Goal: Task Accomplishment & Management: Use online tool/utility

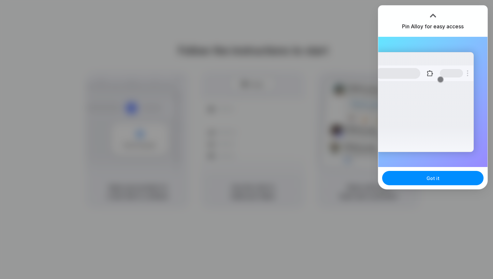
click at [247, 95] on div at bounding box center [246, 139] width 493 height 279
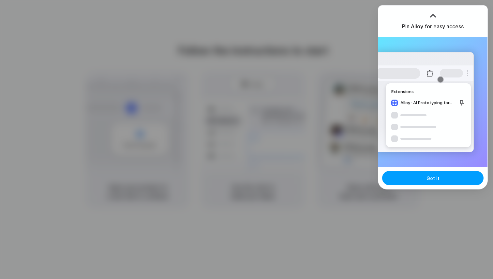
click at [412, 175] on button "Got it" at bounding box center [432, 178] width 101 height 14
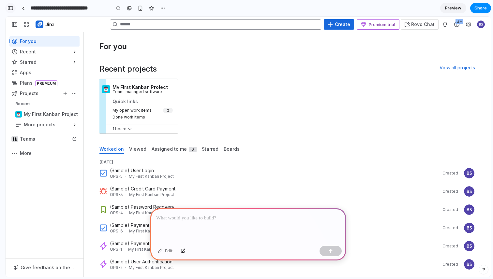
click at [8, 9] on div "button" at bounding box center [10, 8] width 6 height 5
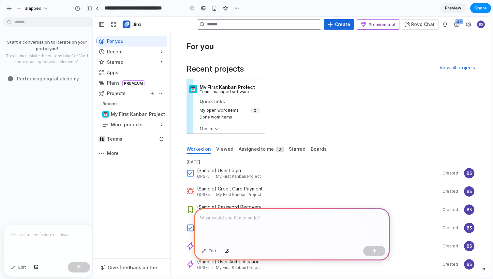
drag, startPoint x: 145, startPoint y: 136, endPoint x: 92, endPoint y: 137, distance: 52.8
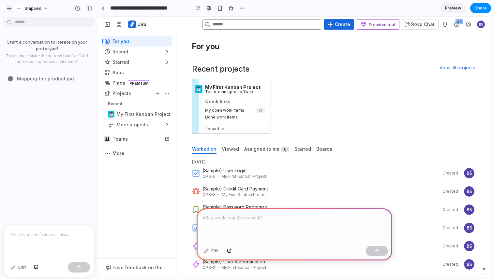
click at [79, 158] on div "Start a conversation to iterate on your prototype! Try asking: "Make the button…" at bounding box center [47, 122] width 94 height 205
click at [456, 24] on span "Actions" at bounding box center [456, 24] width 5 height 5
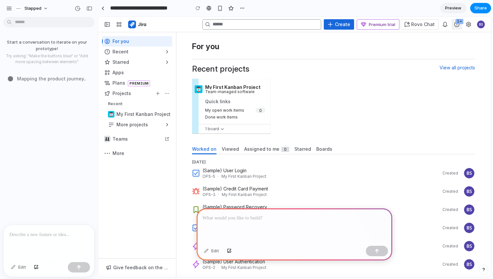
click at [456, 24] on span "Actions" at bounding box center [456, 24] width 5 height 5
click at [35, 11] on span "Slapped" at bounding box center [32, 8] width 17 height 7
click at [24, 25] on div "Settings" at bounding box center [30, 23] width 26 height 7
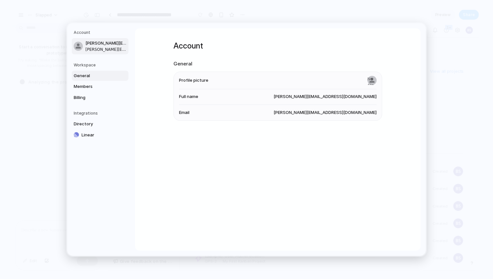
click at [87, 74] on span "General" at bounding box center [95, 76] width 42 height 7
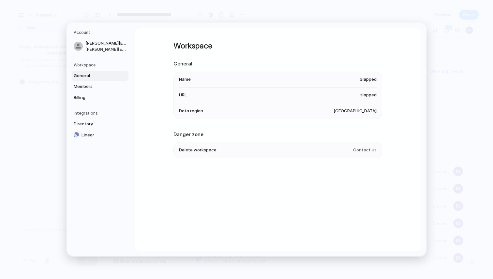
click at [369, 77] on span "Slapped" at bounding box center [367, 79] width 17 height 7
click at [368, 82] on span "Slapped" at bounding box center [367, 79] width 17 height 7
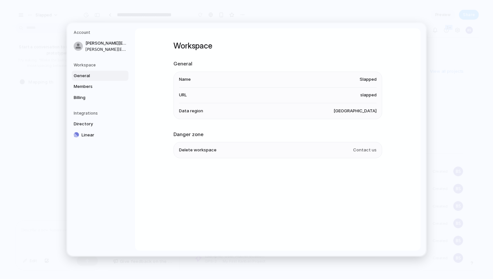
click at [368, 82] on span "Slapped" at bounding box center [367, 79] width 17 height 7
click at [367, 94] on span "slapped" at bounding box center [368, 95] width 16 height 7
click at [92, 86] on span "Members" at bounding box center [95, 86] width 42 height 7
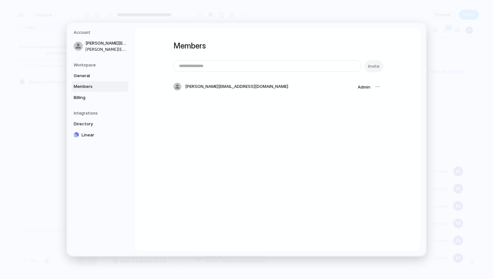
click at [141, 67] on div "Members Invite brad@slapped.software Admin" at bounding box center [277, 139] width 285 height 223
click at [89, 95] on span "Billing" at bounding box center [95, 98] width 42 height 7
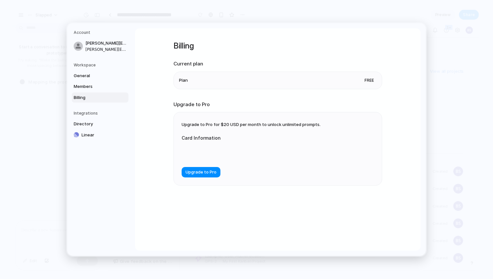
click at [149, 61] on div "Billing Current plan Plan Free Upgrade to Pro Upgrade to Pro for $20 USD per mo…" at bounding box center [277, 139] width 285 height 223
click at [92, 124] on span "Directory" at bounding box center [95, 124] width 42 height 7
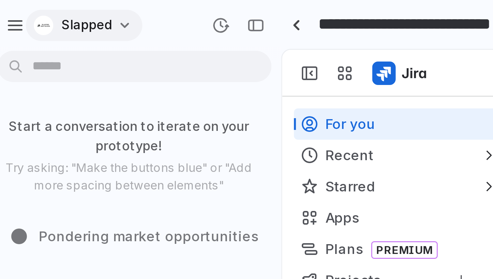
click at [19, 10] on div "button" at bounding box center [18, 8] width 7 height 7
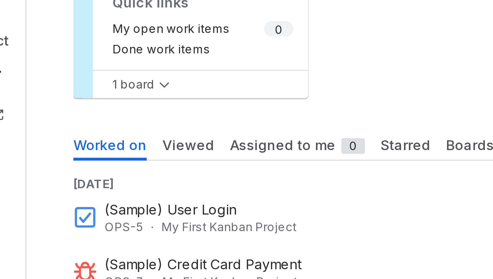
click at [291, 122] on div "Settings Invite members Change theme Sign out" at bounding box center [246, 139] width 493 height 279
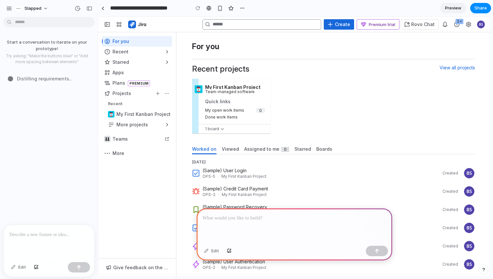
click at [342, 227] on div at bounding box center [295, 226] width 196 height 35
click at [35, 201] on div "Start a conversation to iterate on your prototype! Try asking: "Make the button…" at bounding box center [47, 122] width 94 height 205
click at [376, 253] on div at bounding box center [377, 251] width 22 height 10
click at [71, 186] on div "Start a conversation to iterate on your prototype! Try asking: "Make the button…" at bounding box center [47, 122] width 94 height 205
click at [46, 138] on div "Start a conversation to iterate on your prototype! Try asking: "Make the button…" at bounding box center [47, 122] width 94 height 205
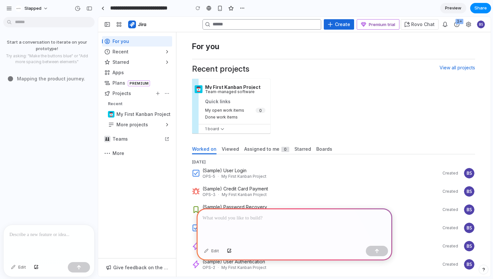
click at [55, 238] on p at bounding box center [48, 235] width 79 height 8
click at [260, 226] on div at bounding box center [295, 226] width 196 height 35
click at [16, 265] on div "Edit" at bounding box center [19, 267] width 22 height 10
click at [54, 156] on div "Start a conversation to iterate on your prototype! Try asking: "Make the button…" at bounding box center [47, 122] width 94 height 205
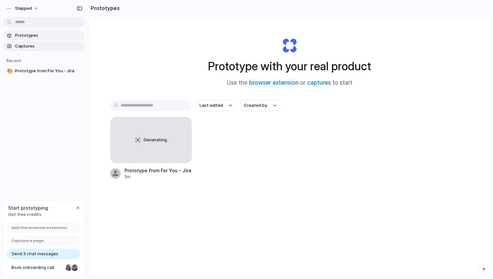
click at [25, 45] on span "Captures" at bounding box center [48, 46] width 67 height 7
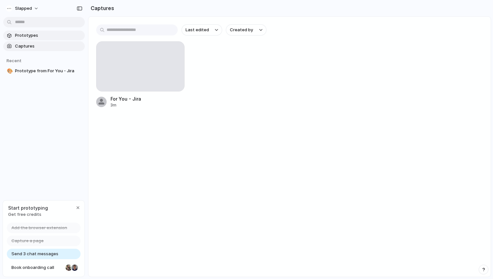
click at [34, 36] on span "Prototypes" at bounding box center [48, 35] width 67 height 7
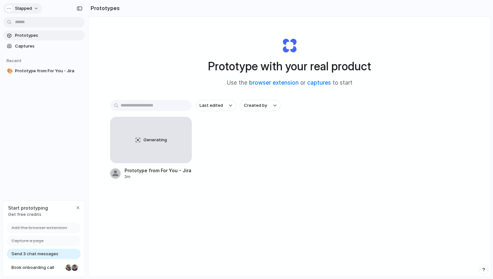
click at [24, 7] on span "Slapped" at bounding box center [23, 8] width 17 height 7
click at [37, 150] on div "Settings Invite members Change theme Sign out" at bounding box center [246, 139] width 493 height 279
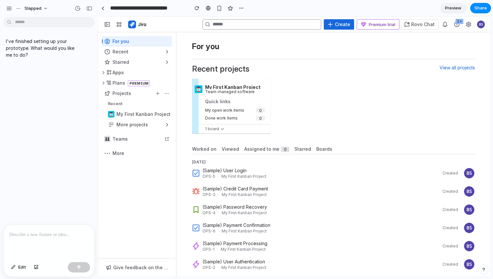
click at [278, 174] on small "OPS-5 · My First Kanban Project" at bounding box center [310, 176] width 217 height 5
click at [301, 168] on h4 "(Sample) User Login" at bounding box center [310, 171] width 217 height 7
click at [204, 147] on span "Worked on" at bounding box center [204, 149] width 24 height 7
click at [232, 147] on span "Viewed" at bounding box center [230, 149] width 17 height 7
click at [250, 149] on span "Assigned to me 0" at bounding box center [266, 149] width 45 height 7
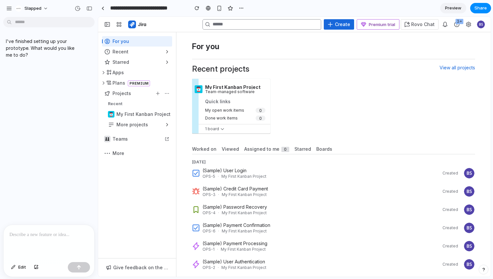
click at [127, 128] on div "button" at bounding box center [137, 125] width 70 height 10
click at [451, 24] on button "button" at bounding box center [456, 24] width 10 height 10
click at [124, 57] on div "button" at bounding box center [137, 62] width 70 height 10
click at [280, 44] on h1 "For you" at bounding box center [333, 46] width 283 height 9
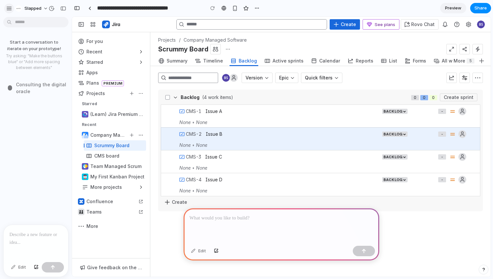
click at [12, 7] on button "button" at bounding box center [9, 9] width 10 height 10
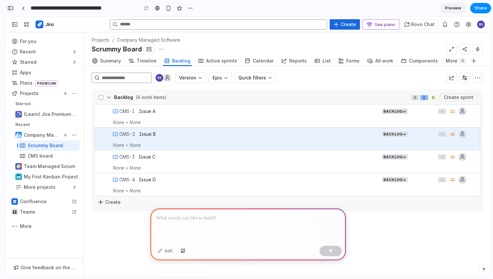
click at [14, 9] on button "button" at bounding box center [10, 8] width 10 height 10
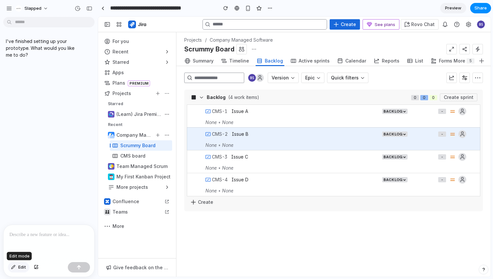
click at [16, 271] on button "Edit" at bounding box center [19, 267] width 22 height 10
click at [226, 145] on div at bounding box center [294, 147] width 392 height 260
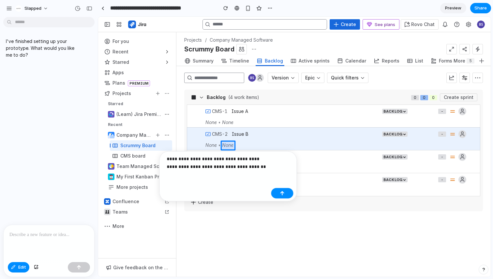
click at [205, 167] on p "**********" at bounding box center [218, 163] width 102 height 16
click at [257, 167] on p "**********" at bounding box center [218, 163] width 102 height 16
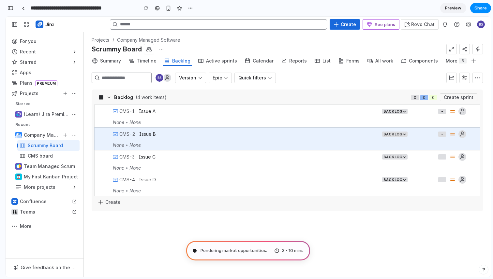
type input "**********"
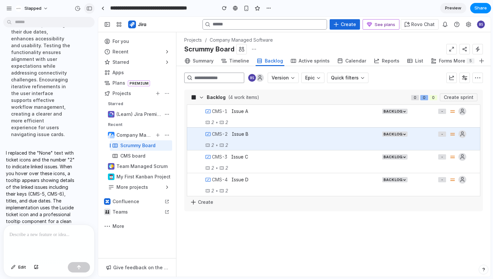
click at [89, 8] on div "button" at bounding box center [89, 8] width 6 height 5
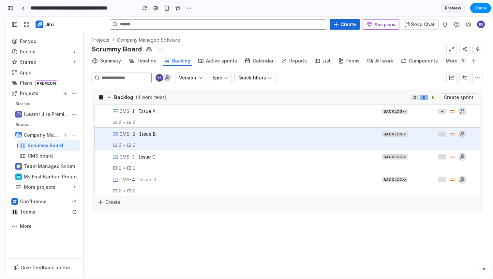
click at [454, 6] on span "Preview" at bounding box center [453, 8] width 16 height 7
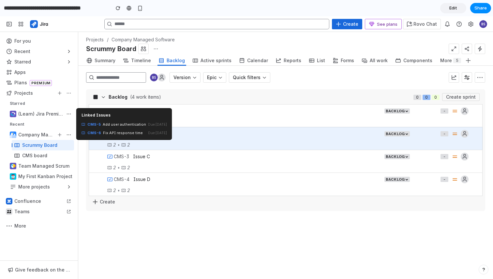
click at [124, 143] on icon at bounding box center [123, 145] width 5 height 5
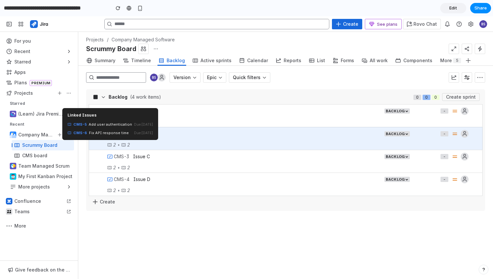
click at [111, 145] on icon at bounding box center [109, 145] width 5 height 5
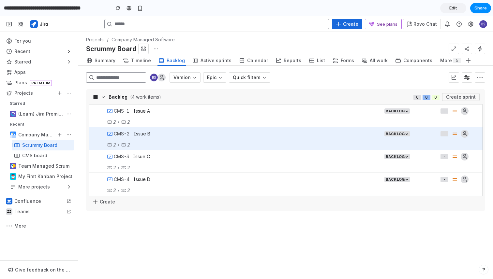
click at [454, 9] on span "Edit" at bounding box center [453, 8] width 8 height 7
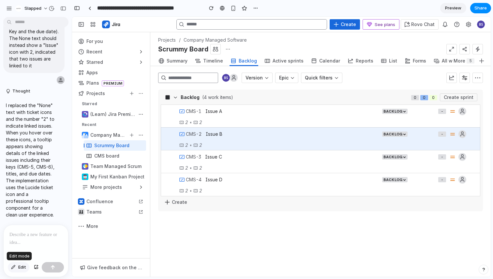
click at [18, 268] on button "Edit" at bounding box center [19, 267] width 22 height 10
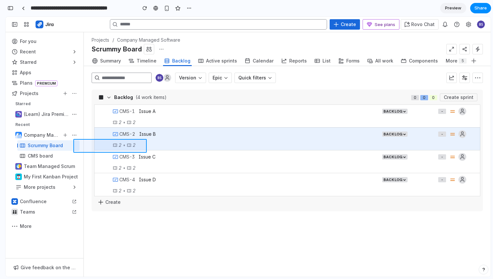
click at [130, 146] on div at bounding box center [281, 147] width 418 height 260
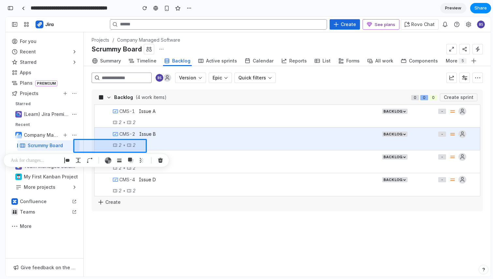
click at [48, 162] on p at bounding box center [35, 161] width 48 height 8
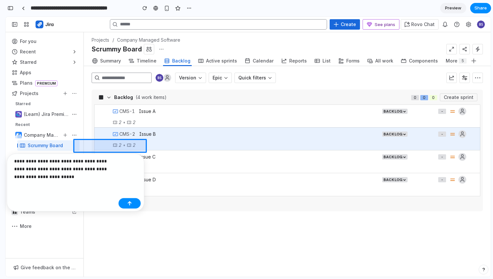
scroll to position [165, 0]
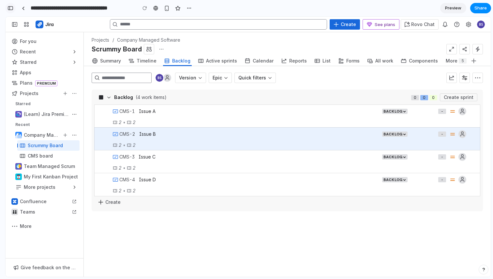
click at [14, 8] on button "button" at bounding box center [10, 8] width 10 height 10
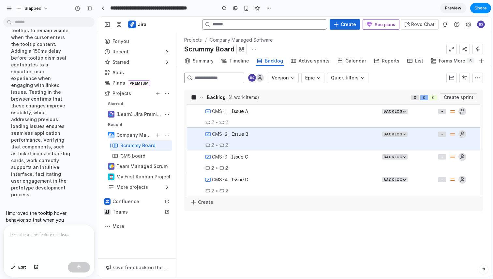
scroll to position [394, 0]
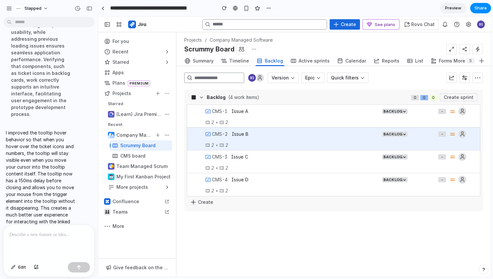
click at [253, 255] on div "Backlog (4 work items) 0 0 0 Create sprint CMS-1 Issue A Epic Backlog - 2 • 2 C…" at bounding box center [337, 183] width 306 height 187
click at [472, 8] on button "Share" at bounding box center [480, 8] width 21 height 10
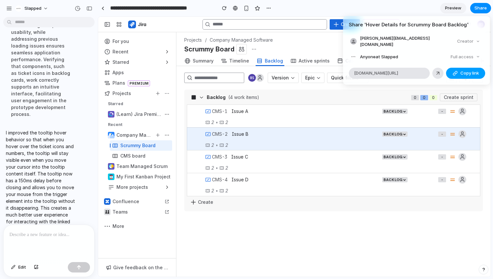
click at [460, 70] on button "Copy link" at bounding box center [465, 73] width 39 height 11
click at [271, 248] on div "Share ' Hover Details for Scrummy Board Backlog ' [PERSON_NAME][EMAIL_ADDRESS][…" at bounding box center [246, 139] width 493 height 279
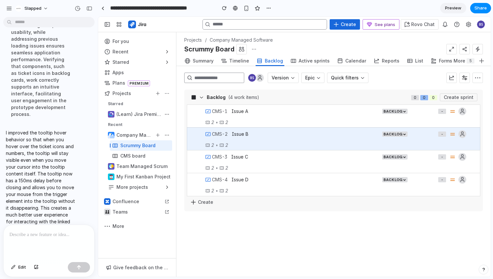
click at [98, 17] on span "button" at bounding box center [98, 17] width 0 height 0
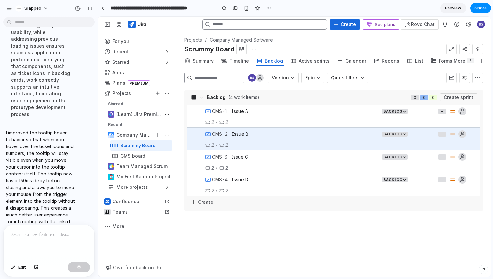
click at [204, 260] on div "Backlog (4 work items) 0 0 0 Create sprint CMS-1 Issue A Epic Backlog - 2 • 2 C…" at bounding box center [337, 183] width 306 height 187
